Goal: Obtain resource: Obtain resource

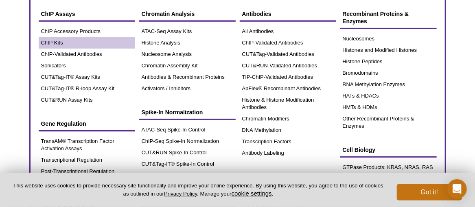
scroll to position [81, 0]
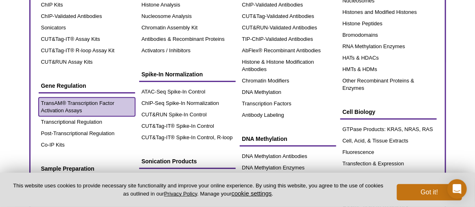
click at [64, 100] on link "TransAM® Transcription Factor Activation Assays" at bounding box center [87, 106] width 97 height 19
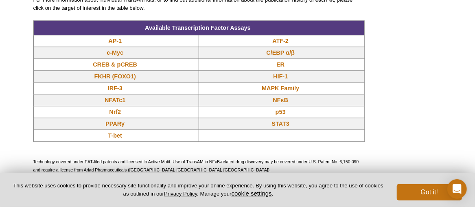
scroll to position [721, 0]
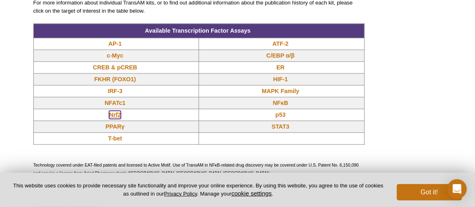
click at [119, 114] on link "Nrf2" at bounding box center [115, 114] width 12 height 8
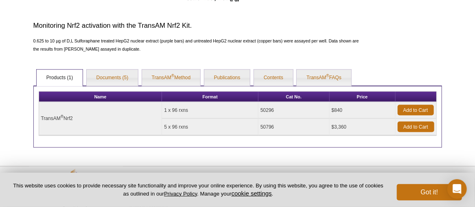
scroll to position [398, 0]
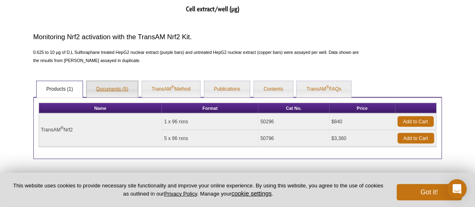
click at [102, 84] on link "Documents (5)" at bounding box center [113, 89] width 52 height 16
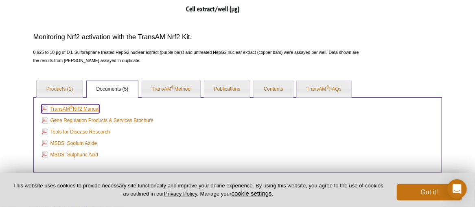
click at [80, 106] on link "TransAM ® Nrf2 Manual" at bounding box center [71, 108] width 58 height 9
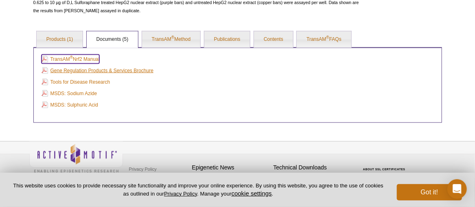
scroll to position [452, 0]
